Goal: Navigation & Orientation: Find specific page/section

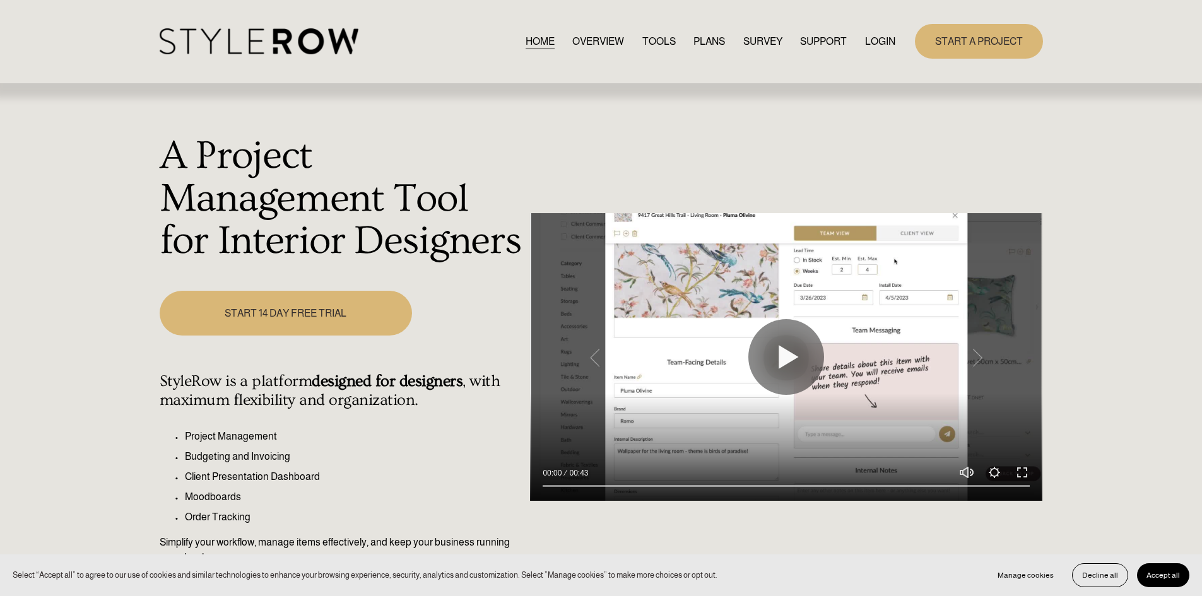
click at [876, 44] on link "LOGIN" at bounding box center [880, 41] width 30 height 17
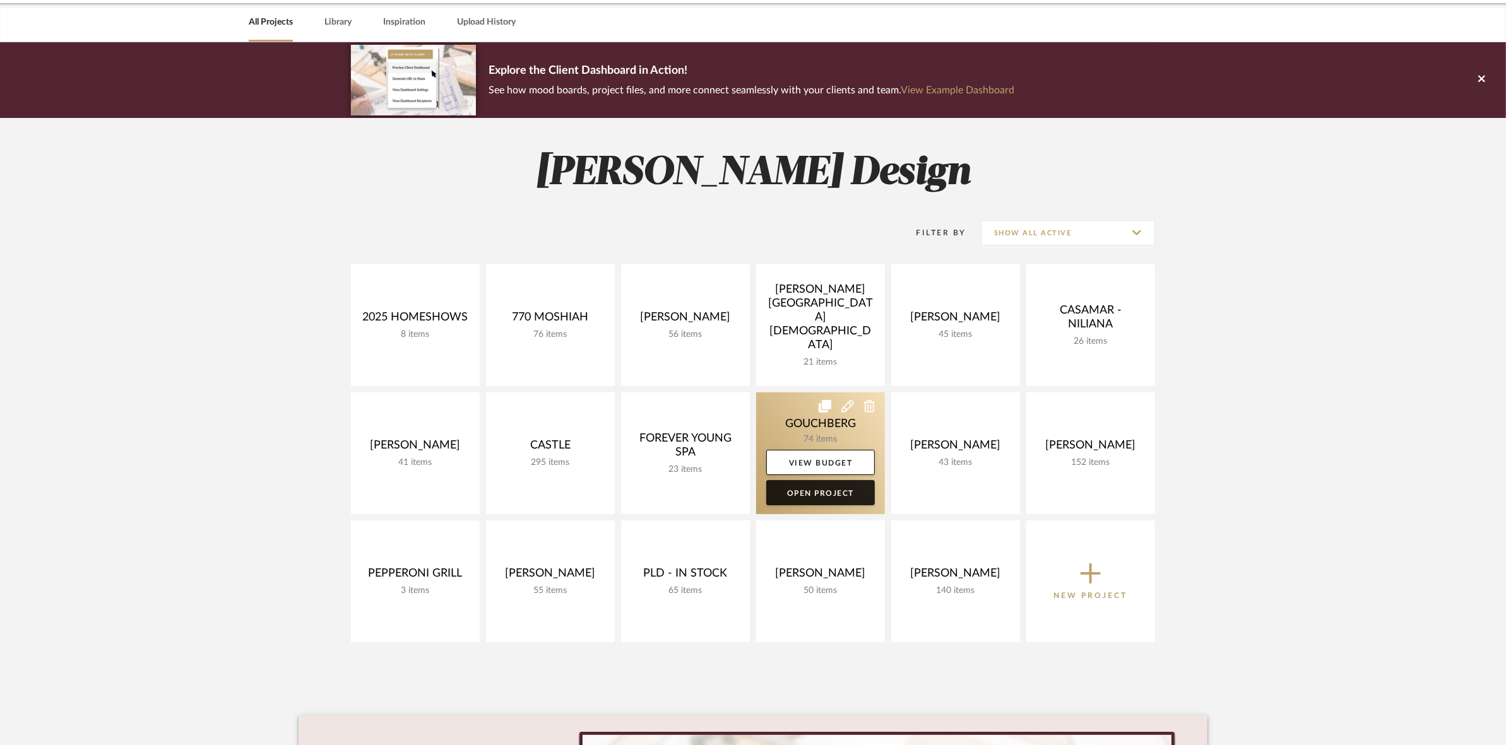
scroll to position [158, 0]
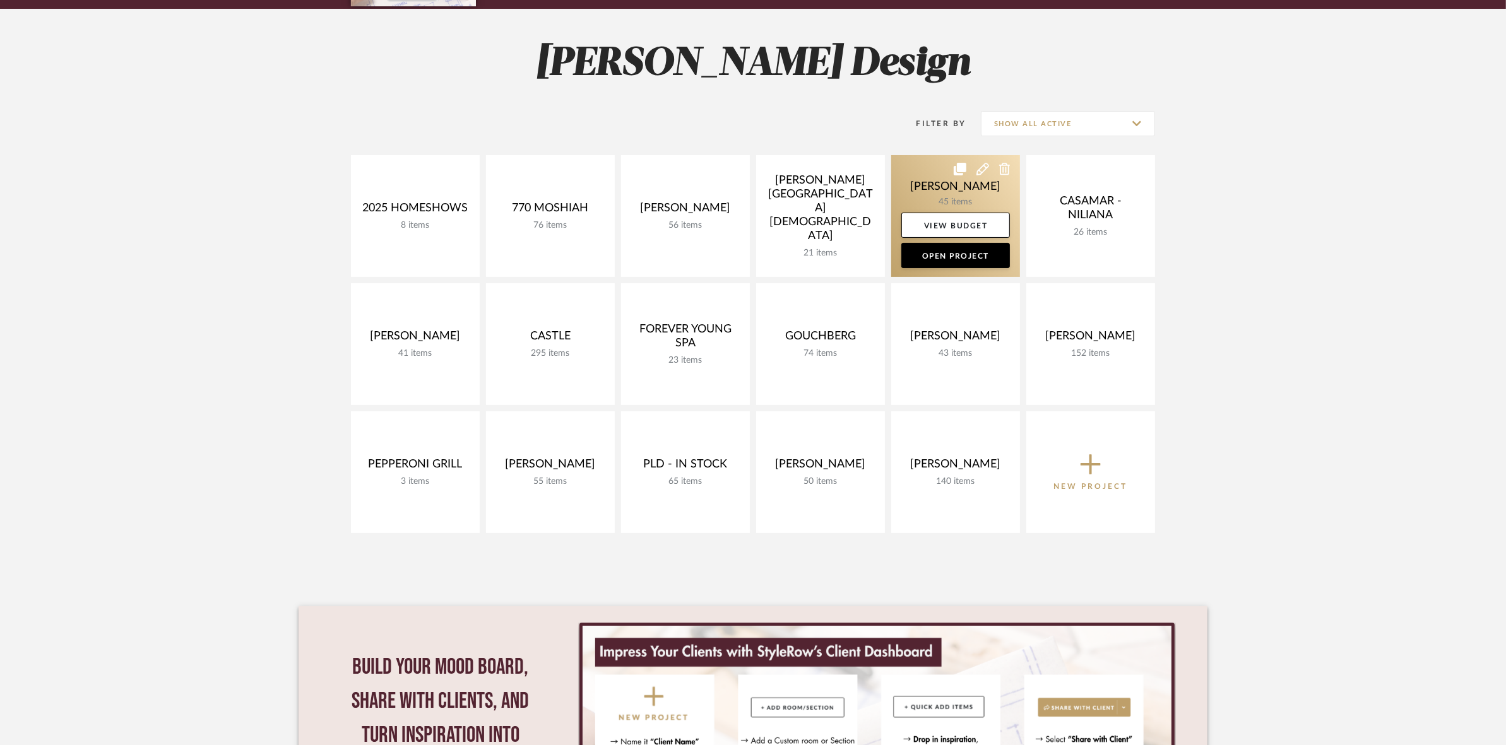
click at [913, 185] on link at bounding box center [955, 216] width 129 height 122
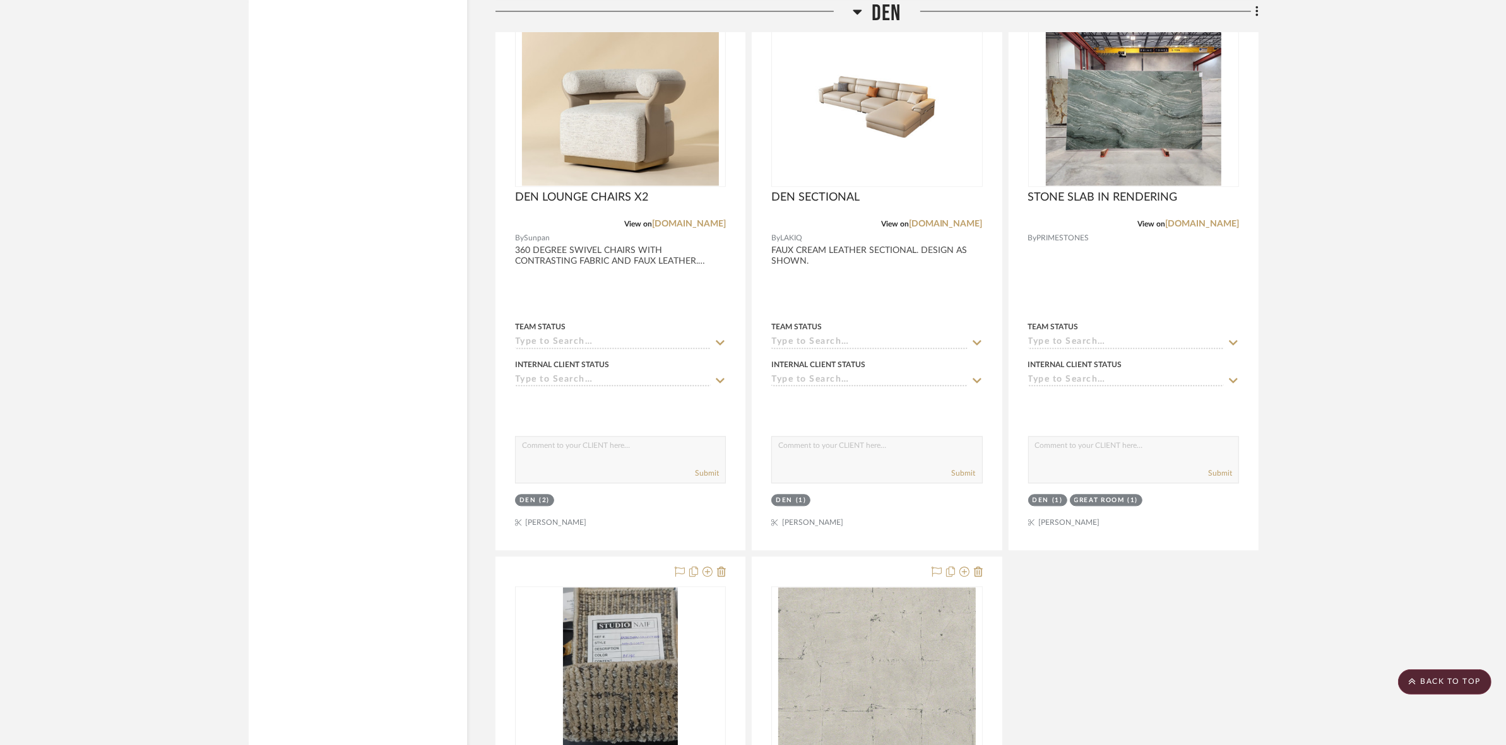
scroll to position [3313, 0]
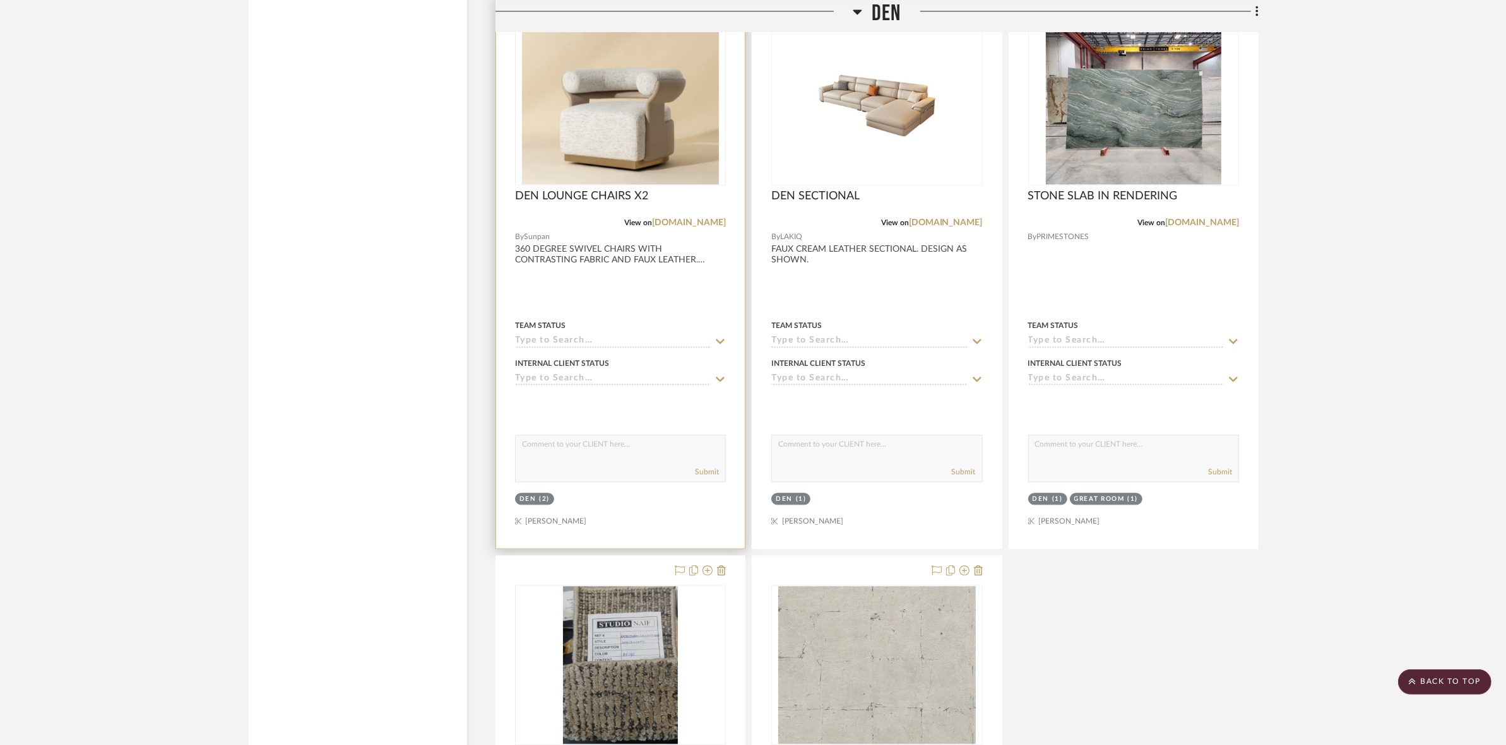
click at [0, 0] on img at bounding box center [0, 0] width 0 height 0
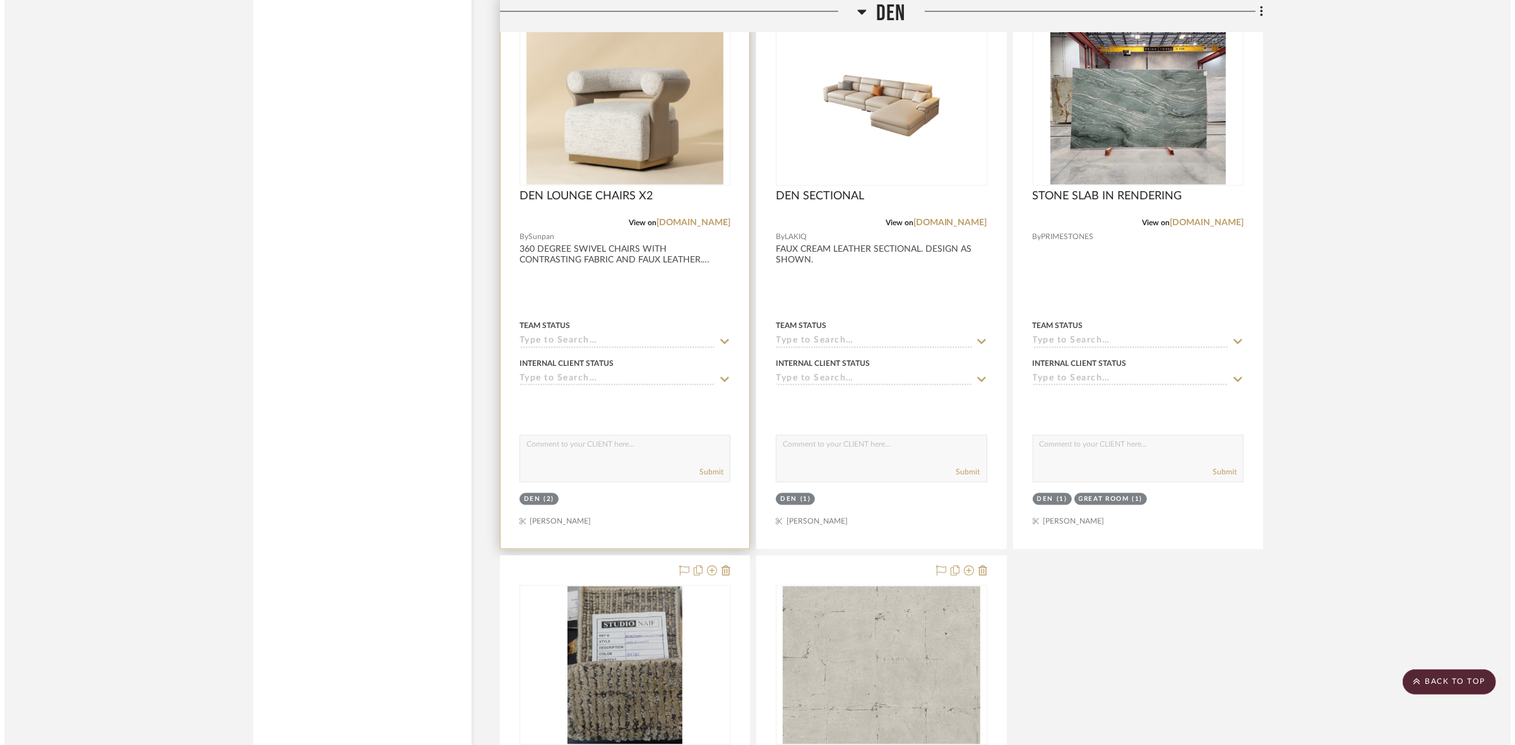
scroll to position [0, 0]
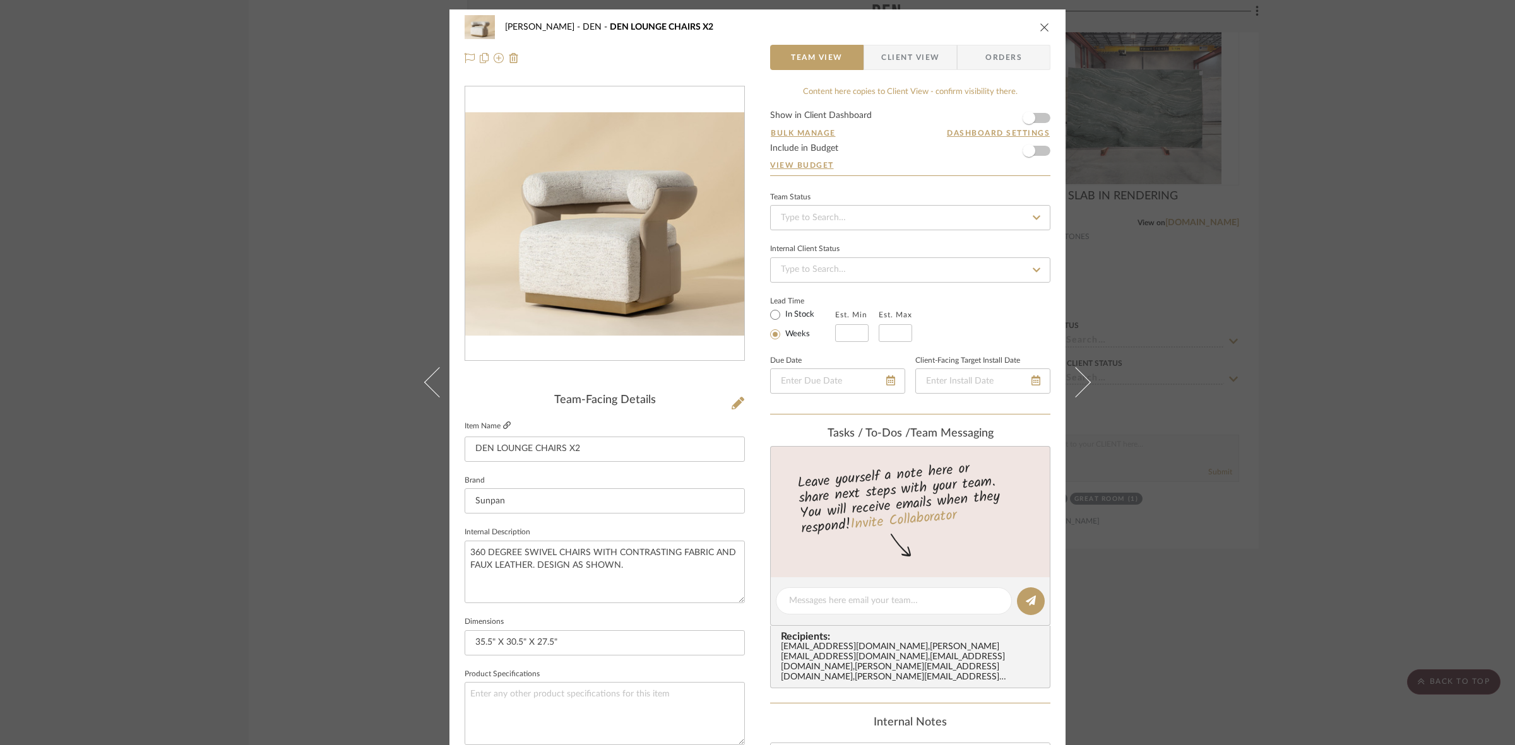
click at [503, 422] on icon at bounding box center [507, 426] width 8 height 8
